Goal: Information Seeking & Learning: Learn about a topic

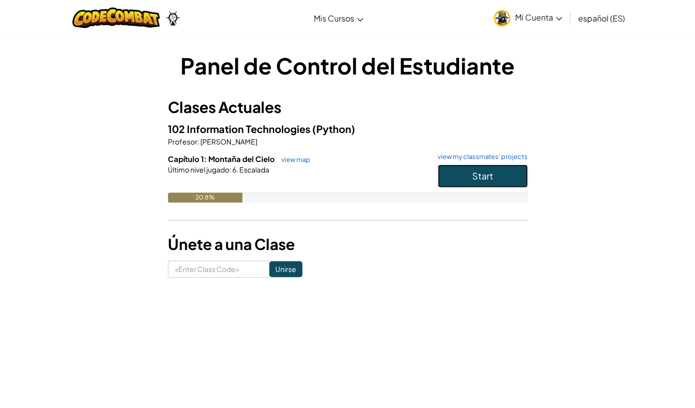
click at [482, 168] on button "Start" at bounding box center [483, 175] width 90 height 23
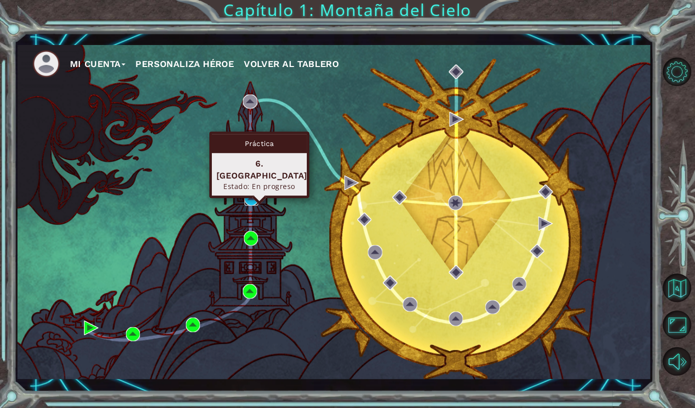
click at [250, 197] on img at bounding box center [251, 198] width 14 height 14
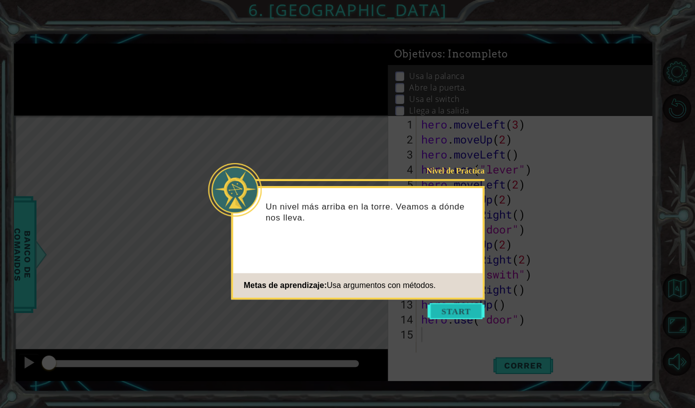
click at [456, 309] on button "Start" at bounding box center [456, 311] width 57 height 16
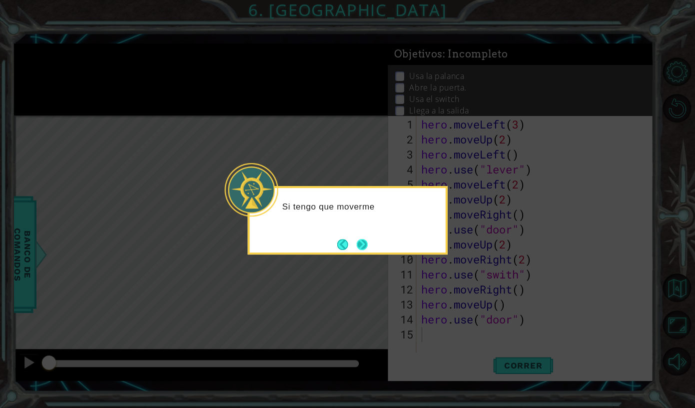
click at [364, 245] on button "Next" at bounding box center [361, 244] width 11 height 11
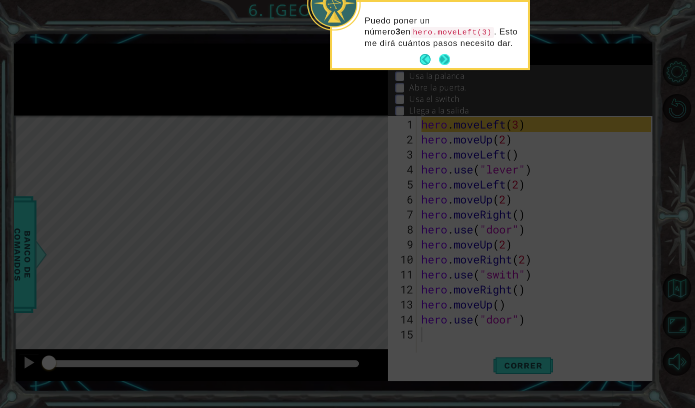
click at [445, 58] on button "Next" at bounding box center [444, 59] width 11 height 11
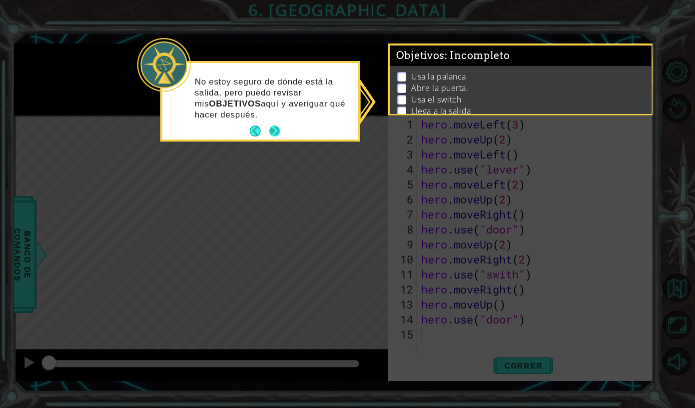
click at [273, 126] on button "Next" at bounding box center [274, 130] width 11 height 11
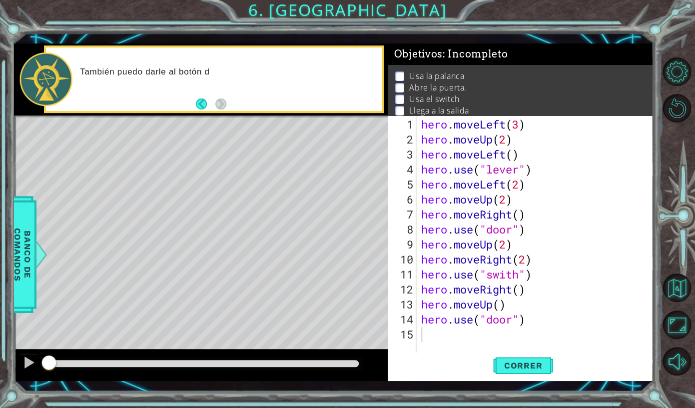
click at [443, 51] on span ": Incompleto" at bounding box center [475, 54] width 65 height 12
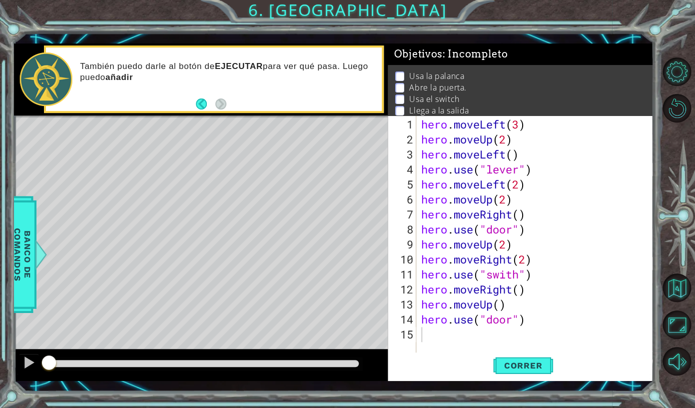
click at [399, 77] on p at bounding box center [399, 75] width 9 height 9
click at [400, 82] on ul "Usa la palanca Abre la puerta. Usa el switch Llega a la salida" at bounding box center [520, 93] width 255 height 46
click at [534, 370] on span "Correr" at bounding box center [523, 365] width 58 height 10
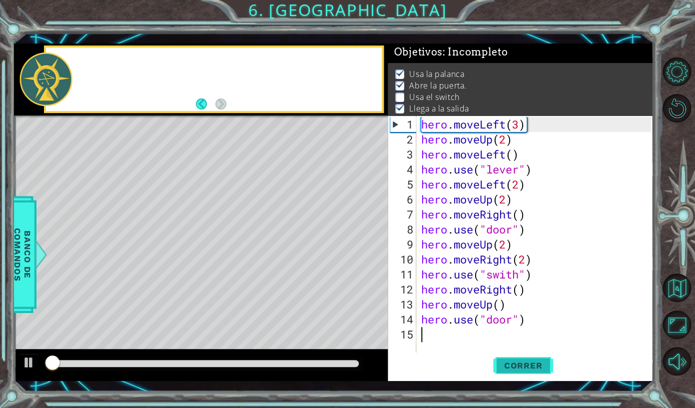
scroll to position [3, 0]
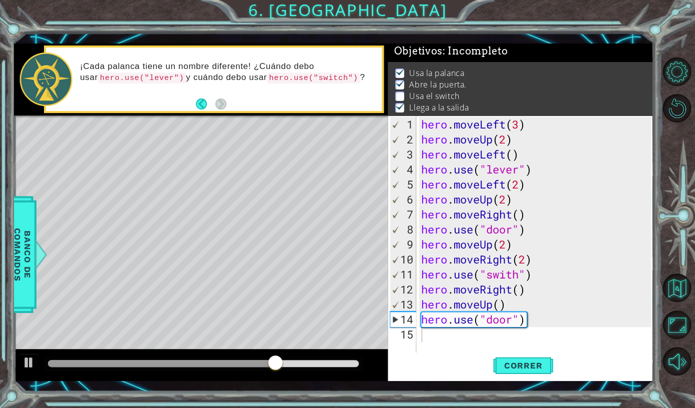
click at [417, 94] on p "Usa el switch" at bounding box center [434, 95] width 50 height 11
click at [426, 99] on p "Usa el switch" at bounding box center [434, 95] width 50 height 11
type textarea "hero.use("door")"
click at [549, 318] on div "hero . moveLeft ( 3 ) hero . moveUp ( 2 ) hero . moveLeft ( ) hero . use ( "lev…" at bounding box center [537, 252] width 236 height 270
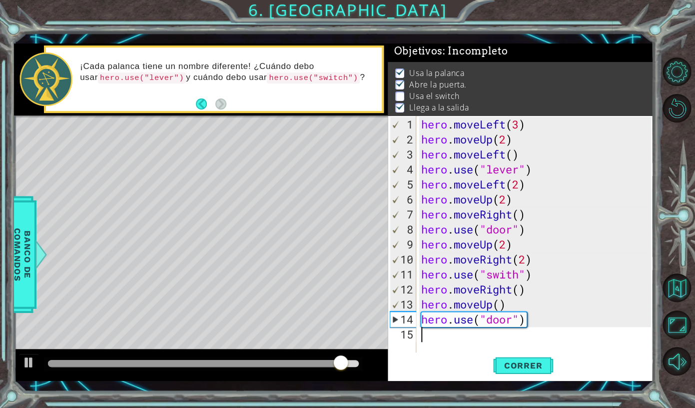
click at [428, 334] on div "hero . moveLeft ( 3 ) hero . moveUp ( 2 ) hero . moveLeft ( ) hero . use ( "lev…" at bounding box center [537, 252] width 236 height 270
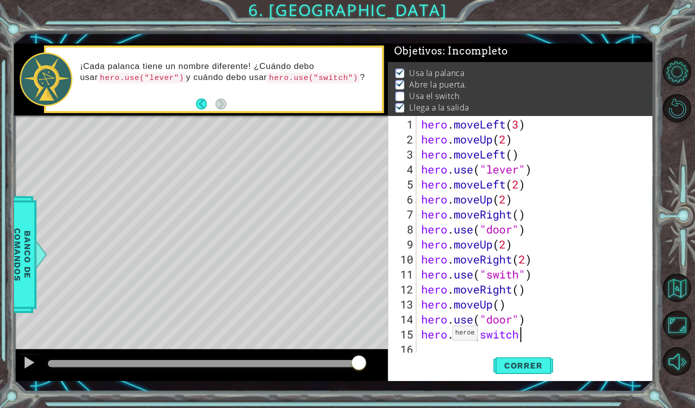
scroll to position [0, 4]
click at [535, 368] on span "Correr" at bounding box center [523, 365] width 58 height 10
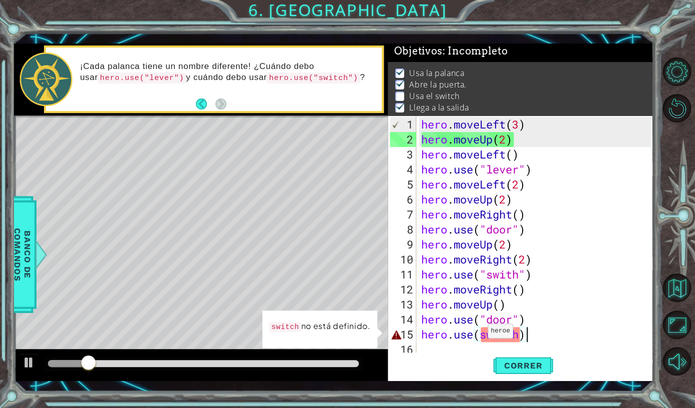
click at [480, 334] on div "hero . moveLeft ( 3 ) hero . moveUp ( 2 ) hero . moveLeft ( ) hero . use ( "lev…" at bounding box center [537, 252] width 236 height 270
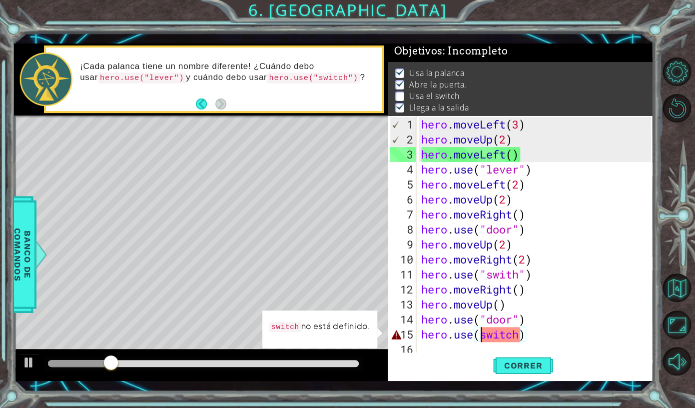
scroll to position [0, 2]
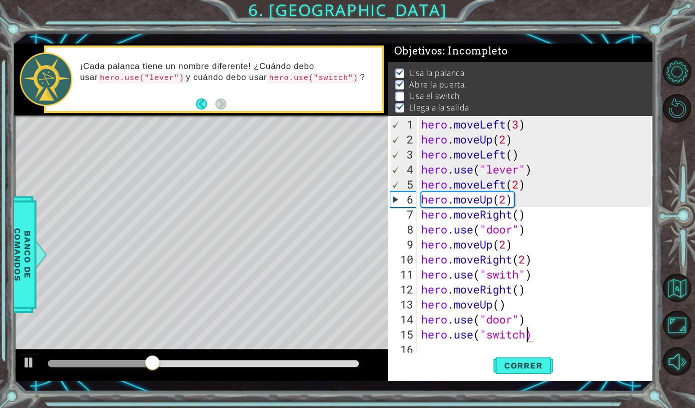
type textarea "hero.use("switch")"
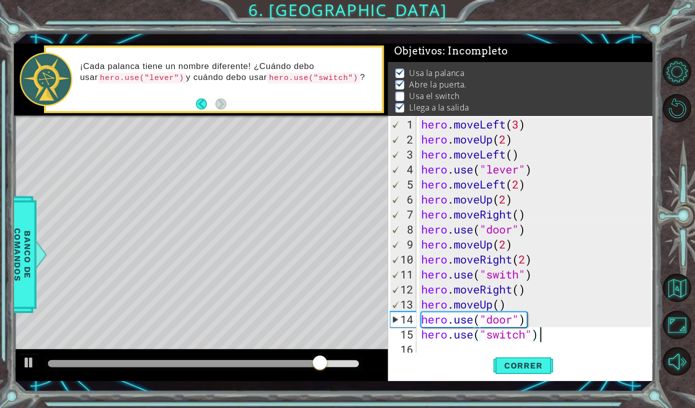
scroll to position [15, 0]
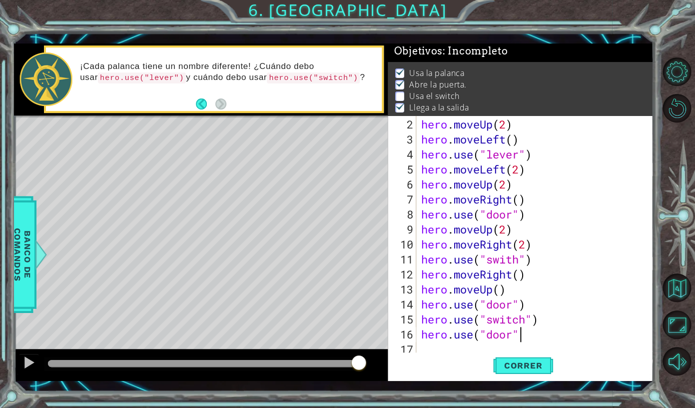
type textarea "hero.use("door")"
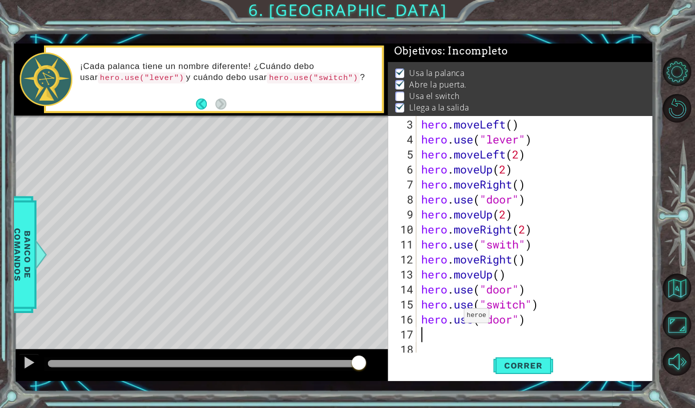
click at [455, 319] on div "hero . moveLeft ( ) hero . use ( "lever" ) hero . moveLeft ( 2 ) hero . moveUp …" at bounding box center [537, 252] width 236 height 270
type textarea "hero.use("door")"
click at [501, 356] on button "Correr" at bounding box center [523, 365] width 60 height 26
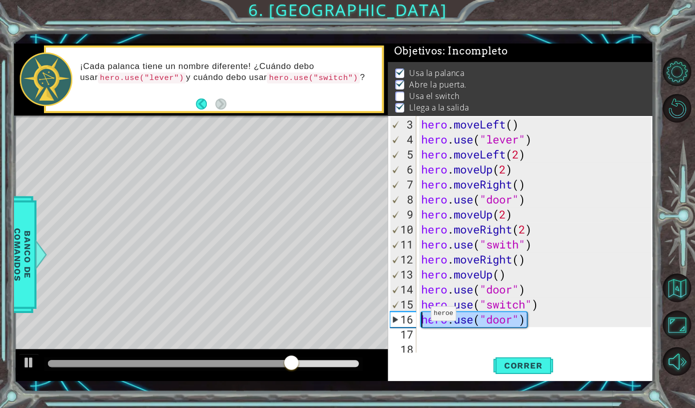
drag, startPoint x: 539, startPoint y: 321, endPoint x: 423, endPoint y: 317, distance: 117.0
click at [423, 317] on div "hero . moveLeft ( ) hero . use ( "lever" ) hero . moveLeft ( 2 ) hero . moveUp …" at bounding box center [537, 252] width 236 height 270
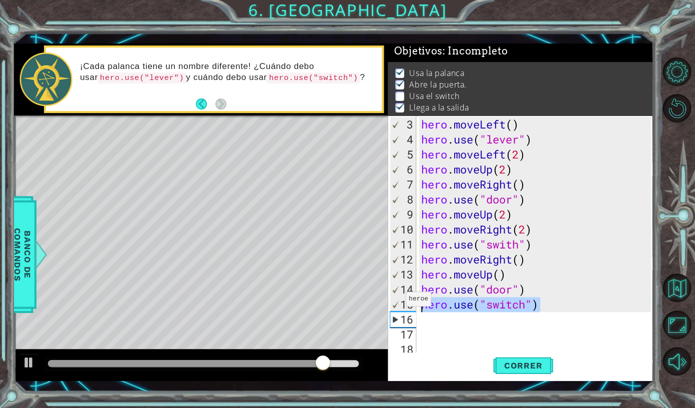
drag, startPoint x: 553, startPoint y: 303, endPoint x: 397, endPoint y: 301, distance: 155.9
click at [419, 301] on div "hero . moveLeft ( ) hero . use ( "lever" ) hero . moveLeft ( 2 ) hero . moveUp …" at bounding box center [534, 235] width 231 height 240
type textarea "hero.use("switch")"
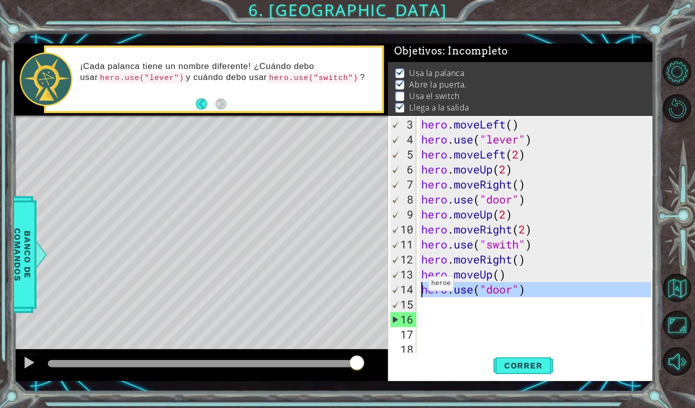
drag, startPoint x: 525, startPoint y: 299, endPoint x: 420, endPoint y: 286, distance: 105.7
click at [420, 286] on div "hero . moveLeft ( ) hero . use ( "lever" ) hero . moveLeft ( 2 ) hero . moveUp …" at bounding box center [537, 252] width 236 height 270
type textarea "hero.use("door")"
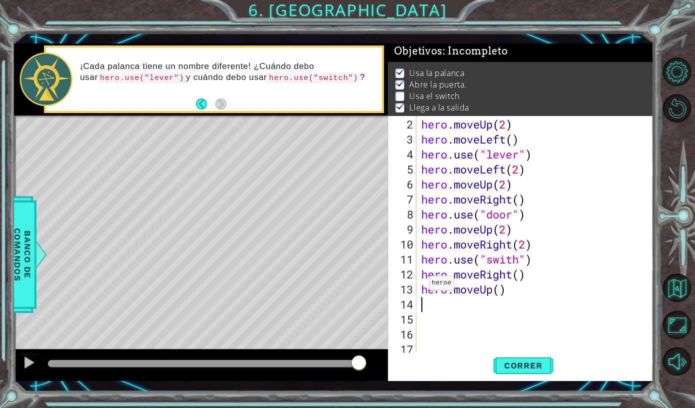
scroll to position [15, 0]
drag, startPoint x: 509, startPoint y: 291, endPoint x: 413, endPoint y: 290, distance: 96.9
click at [419, 290] on div "hero . moveUp ( 2 ) hero . moveLeft ( ) hero . use ( "lever" ) hero . moveLeft …" at bounding box center [534, 235] width 231 height 240
type textarea "hero.moveUp()"
drag, startPoint x: 522, startPoint y: 288, endPoint x: 419, endPoint y: 283, distance: 103.5
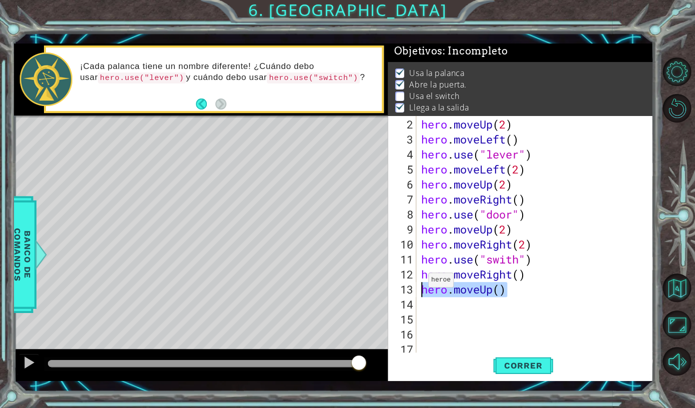
click at [419, 283] on div "hero . moveUp ( 2 ) hero . moveLeft ( ) hero . use ( "lever" ) hero . moveLeft …" at bounding box center [534, 235] width 231 height 240
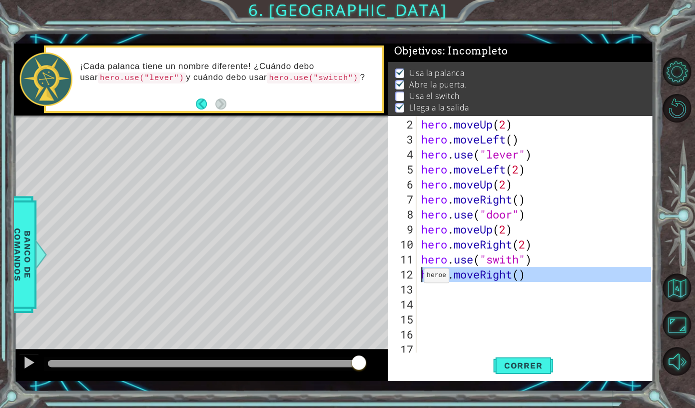
drag, startPoint x: 534, startPoint y: 280, endPoint x: 415, endPoint y: 277, distance: 118.9
click at [419, 277] on div "hero . moveUp ( 2 ) hero . moveLeft ( ) hero . use ( "lever" ) hero . moveLeft …" at bounding box center [534, 235] width 231 height 240
type textarea "hero.moveRight()"
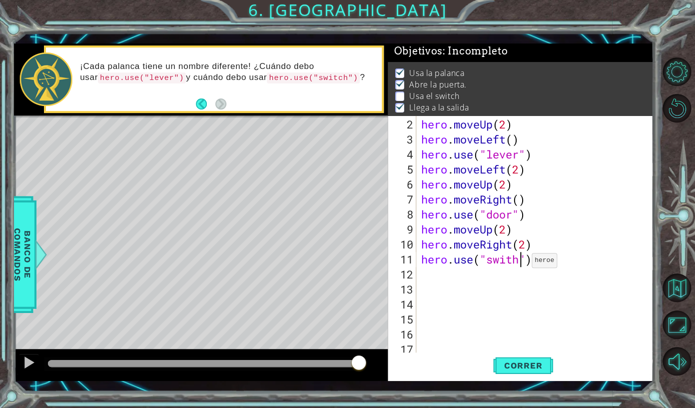
click at [523, 264] on div "hero . moveUp ( 2 ) hero . moveLeft ( ) hero . use ( "lever" ) hero . moveLeft …" at bounding box center [537, 252] width 236 height 270
type textarea "hero.use("switch")"
click at [516, 364] on span "Correr" at bounding box center [523, 365] width 58 height 10
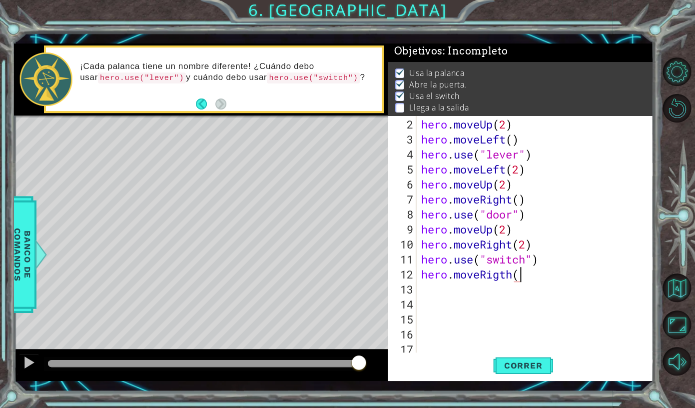
type textarea "hero.moveRigth()"
click at [517, 294] on div "hero . moveUp ( 2 ) hero . moveLeft ( ) hero . use ( "lever" ) hero . moveLeft …" at bounding box center [537, 252] width 236 height 270
type textarea "hero.moveUp()"
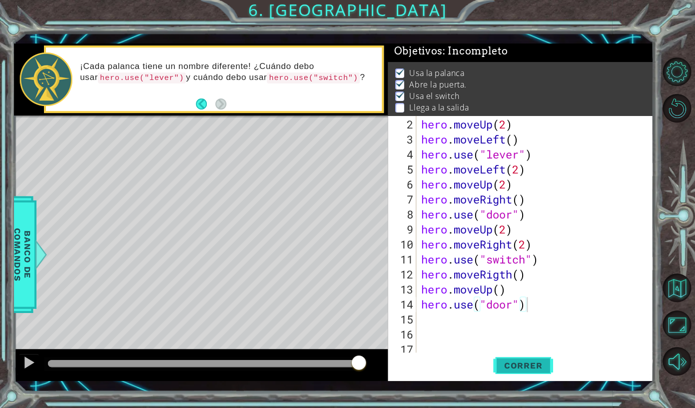
click at [534, 369] on span "Correr" at bounding box center [523, 365] width 58 height 10
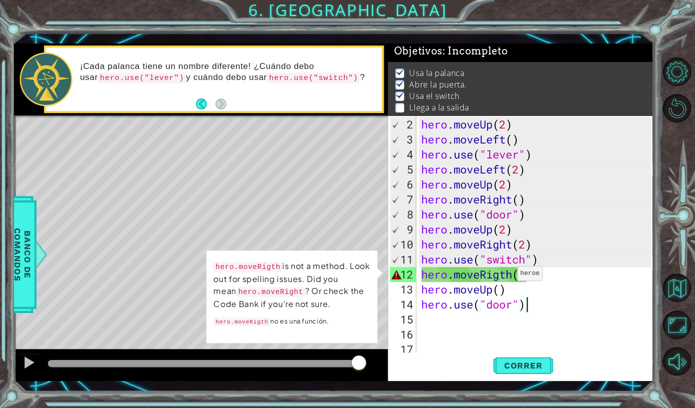
click at [508, 277] on div "hero . moveUp ( 2 ) hero . moveLeft ( ) hero . use ( "lever" ) hero . moveLeft …" at bounding box center [537, 252] width 236 height 270
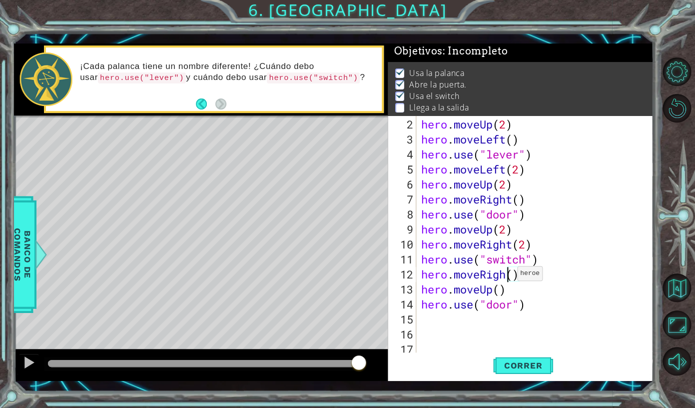
scroll to position [0, 3]
type textarea "hero.moveRight()"
click at [512, 369] on span "Correr" at bounding box center [523, 365] width 58 height 10
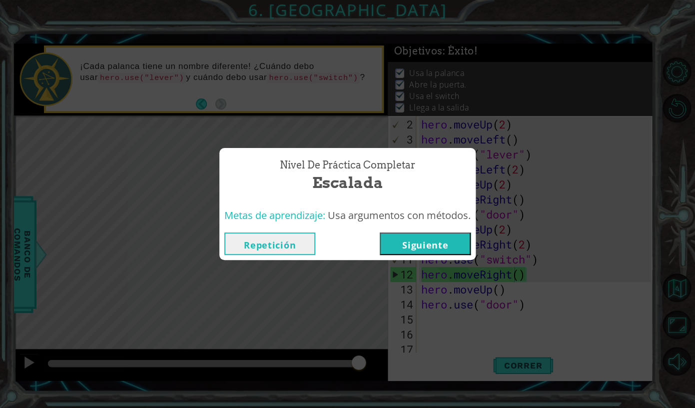
click at [446, 245] on button "Siguiente" at bounding box center [425, 243] width 91 height 22
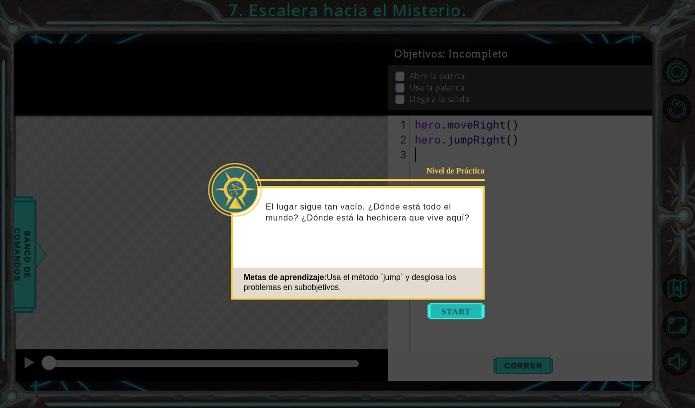
click at [446, 305] on button "Start" at bounding box center [456, 311] width 57 height 16
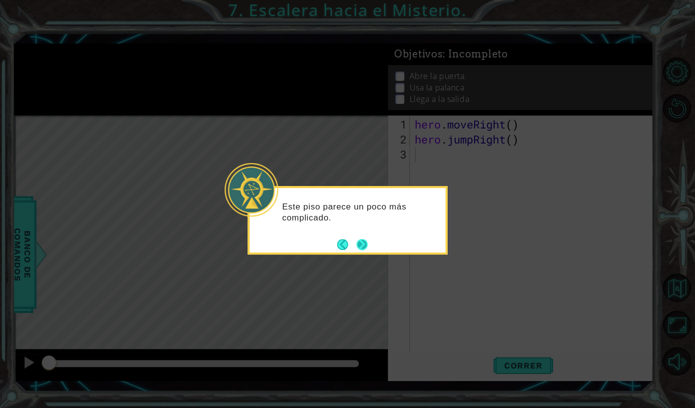
click at [367, 249] on button "Next" at bounding box center [361, 244] width 11 height 11
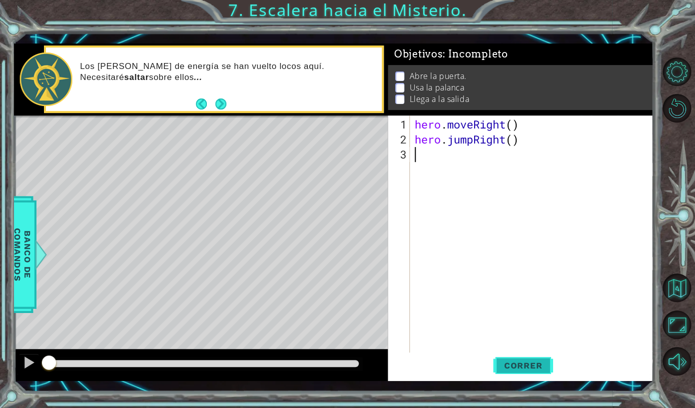
click at [526, 358] on button "Correr" at bounding box center [523, 365] width 60 height 26
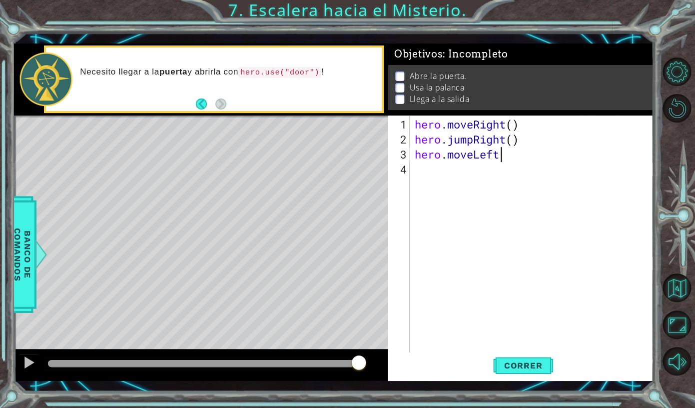
scroll to position [0, 3]
type textarea "hero.moveLeft()"
type textarea "hero.moveUp()"
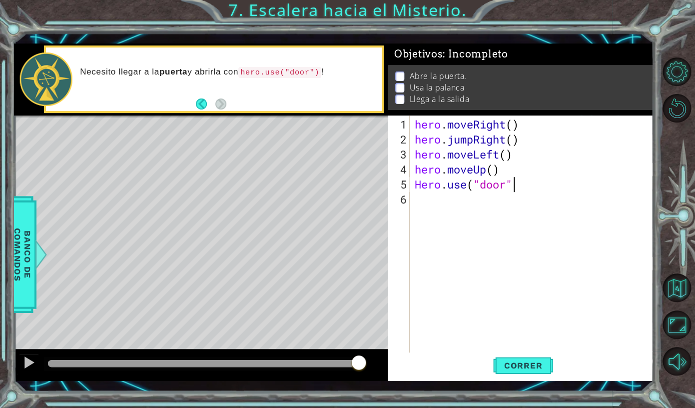
type textarea "Hero.use("door")"
click at [421, 184] on div "hero . moveRight ( ) hero . jumpRight ( ) hero . moveLeft ( ) hero . moveUp ( )…" at bounding box center [534, 252] width 243 height 270
type textarea "hero.use("door")"
click at [522, 185] on div "hero . moveRight ( ) hero . jumpRight ( ) hero . moveLeft ( ) hero . moveUp ( )…" at bounding box center [534, 252] width 243 height 270
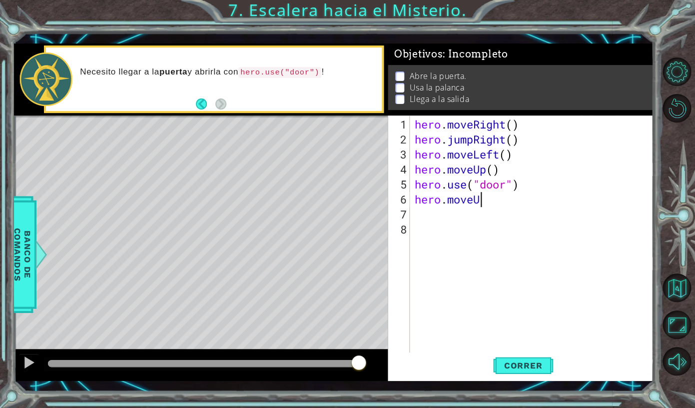
scroll to position [0, 2]
type textarea "hero.moveUp()"
type textarea "hero.moveLeft()"
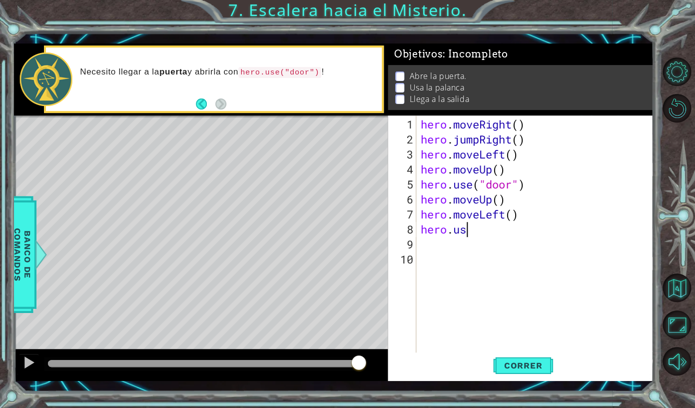
scroll to position [0, 2]
type textarea "hero.use"
click at [200, 106] on button "Back" at bounding box center [205, 103] width 19 height 11
click at [222, 106] on button "Next" at bounding box center [220, 103] width 11 height 11
click at [406, 98] on li "Llega a la salida" at bounding box center [521, 98] width 252 height 11
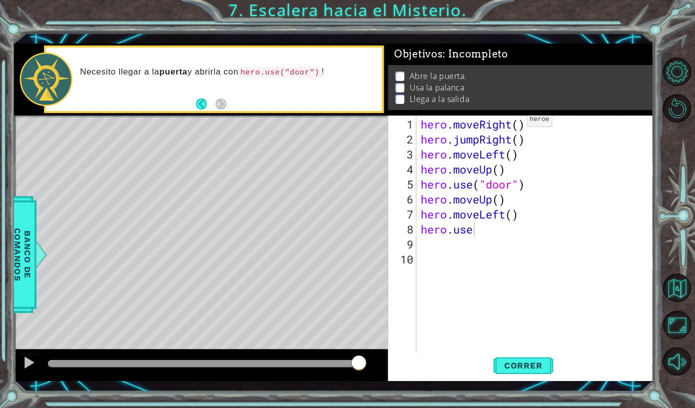
click at [405, 92] on li "Usa la palanca" at bounding box center [521, 87] width 252 height 11
click at [405, 76] on li "Abre la puerta." at bounding box center [521, 75] width 252 height 11
click at [425, 50] on span "Objetivos : Incompleto" at bounding box center [451, 54] width 114 height 12
click at [30, 228] on span "Banco de comandos" at bounding box center [22, 253] width 26 height 103
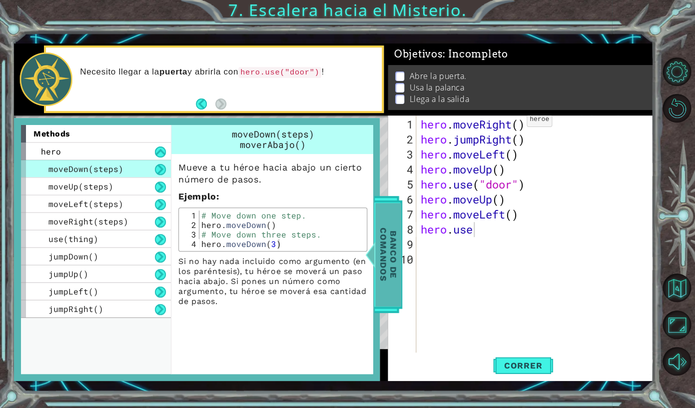
click at [380, 247] on span "Banco de comandos" at bounding box center [388, 253] width 26 height 103
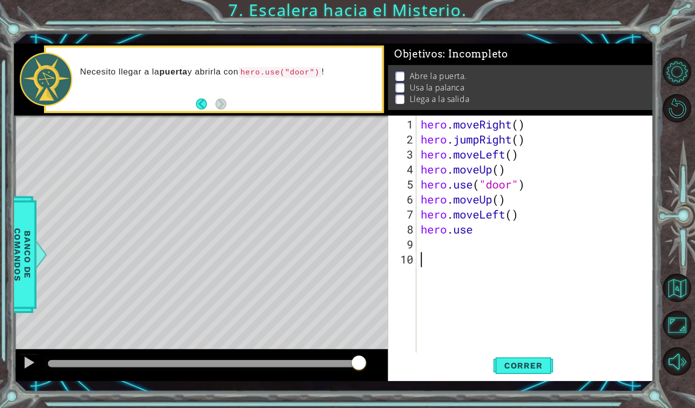
click at [498, 268] on div "hero . moveRight ( ) hero . jumpRight ( ) hero . moveLeft ( ) hero . moveUp ( )…" at bounding box center [537, 252] width 237 height 270
click at [485, 228] on div "hero . moveRight ( ) hero . jumpRight ( ) hero . moveLeft ( ) hero . moveUp ( )…" at bounding box center [537, 252] width 237 height 270
click at [524, 366] on span "Correr" at bounding box center [523, 365] width 58 height 10
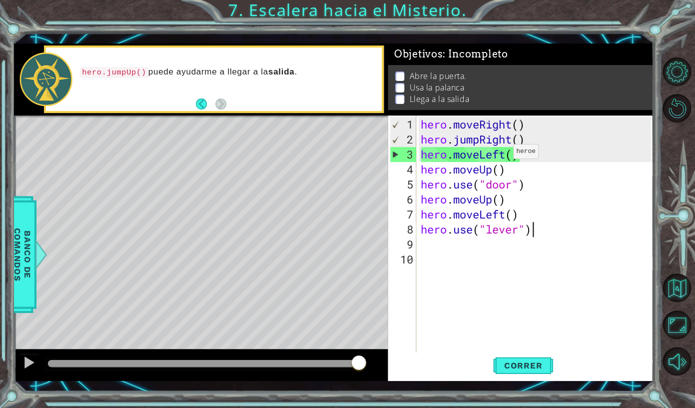
click at [504, 155] on div "hero . moveRight ( ) hero . jumpRight ( ) hero . moveLeft ( ) hero . moveUp ( )…" at bounding box center [537, 252] width 237 height 270
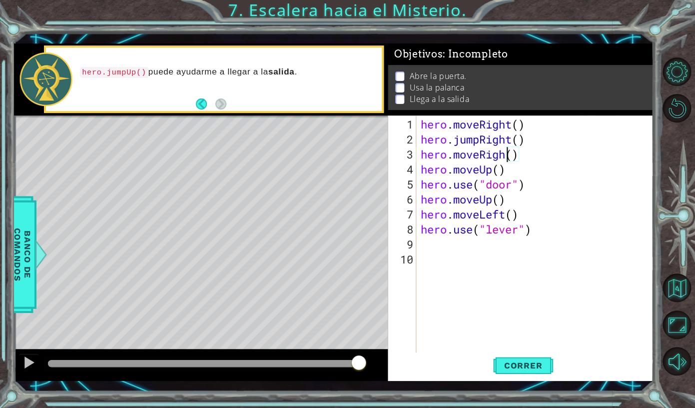
scroll to position [0, 3]
click at [525, 369] on span "Correr" at bounding box center [523, 365] width 58 height 10
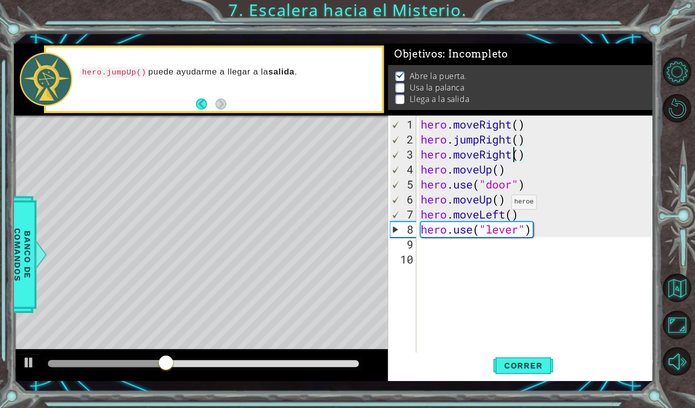
click at [502, 205] on div "hero . moveRight ( ) hero . jumpRight ( ) hero . moveRight ( ) hero . moveUp ( …" at bounding box center [537, 252] width 237 height 270
type textarea "hero.moveUp(2)"
click at [530, 373] on button "Correr" at bounding box center [523, 365] width 60 height 26
